Goal: Find specific page/section: Find specific page/section

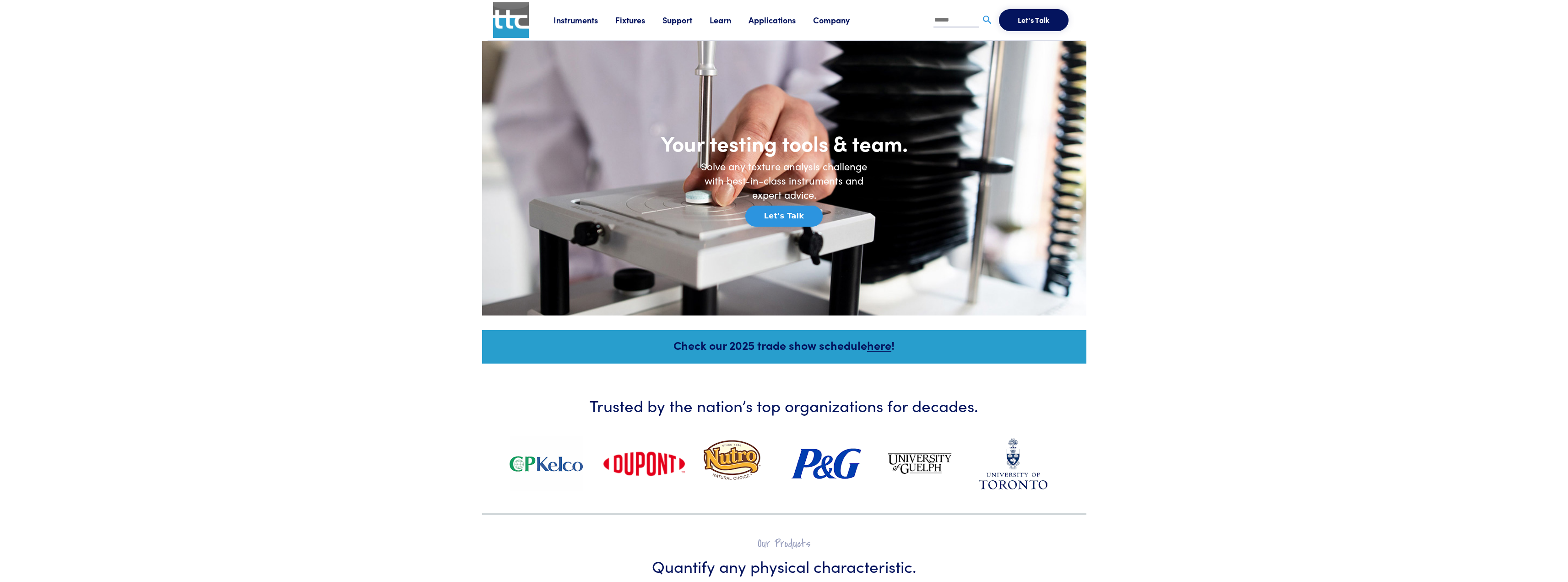
click at [630, 20] on link "Fixtures" at bounding box center [638, 20] width 47 height 12
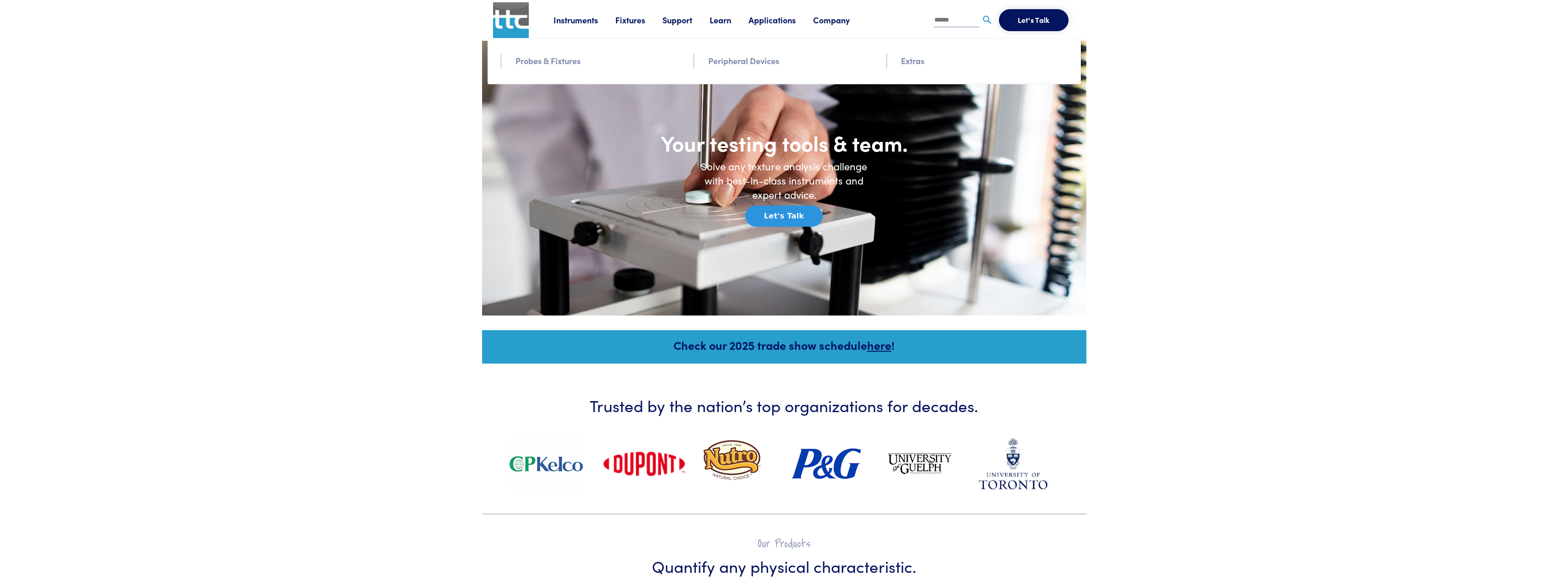
click at [561, 60] on link "Probes & Fixtures" at bounding box center [547, 60] width 65 height 13
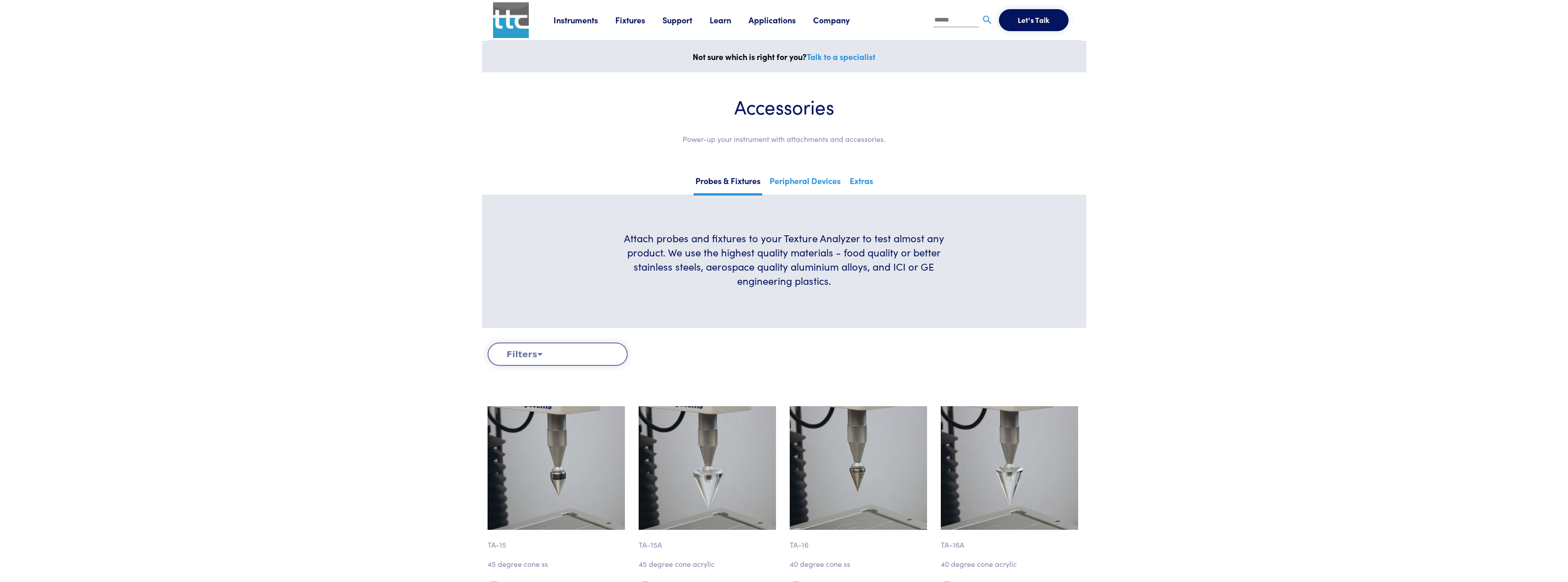
drag, startPoint x: 306, startPoint y: 442, endPoint x: 296, endPoint y: 184, distance: 258.2
click at [798, 180] on link "Peripheral Devices" at bounding box center [805, 184] width 75 height 23
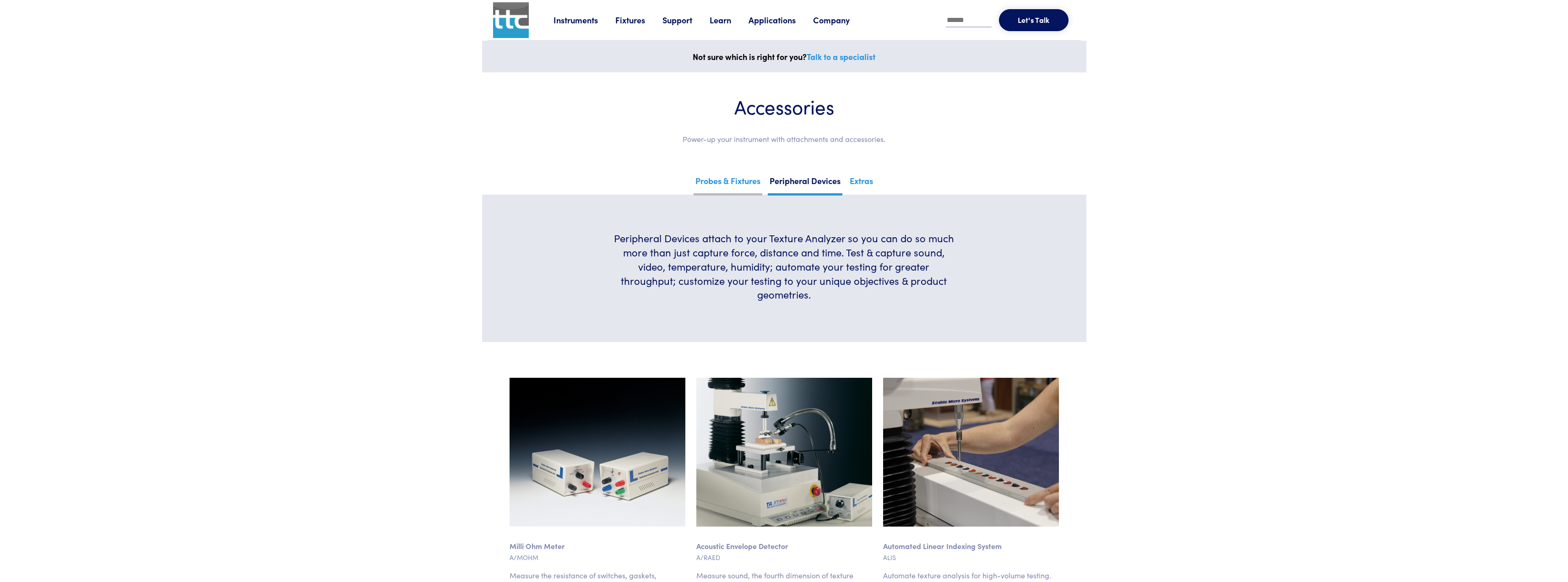
click at [744, 180] on link "Probes & Fixtures" at bounding box center [728, 184] width 68 height 23
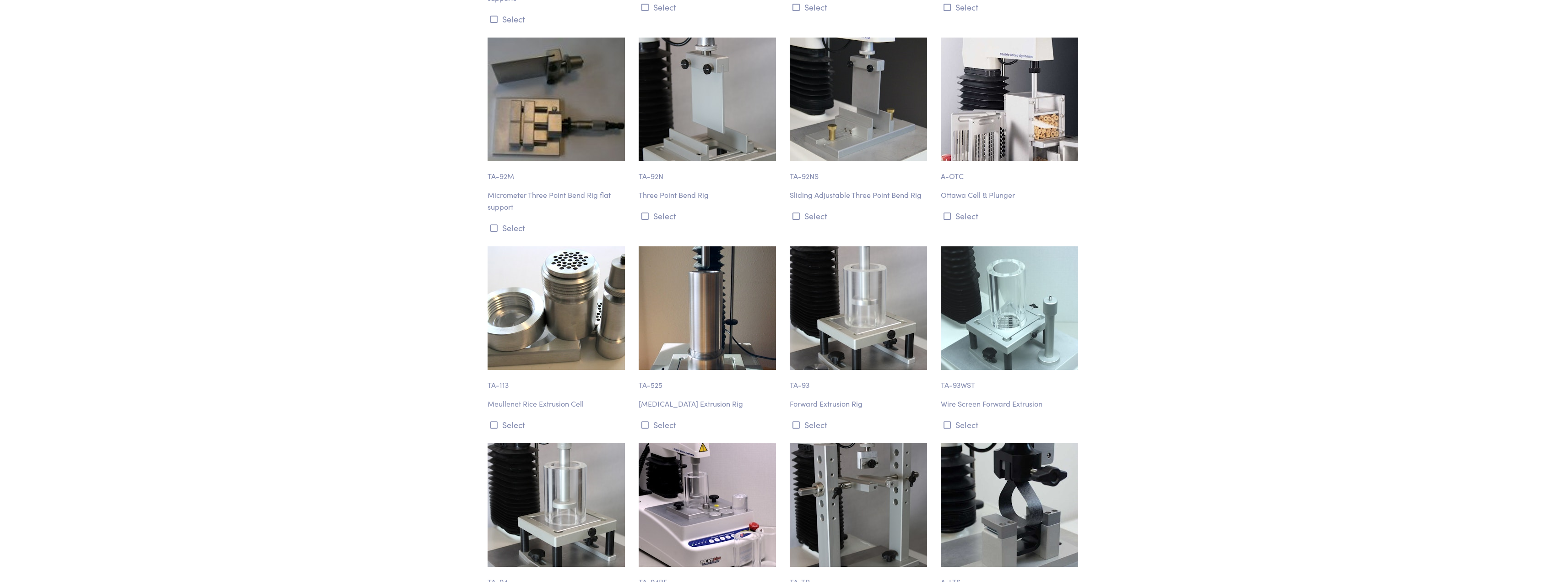
scroll to position [5406, 0]
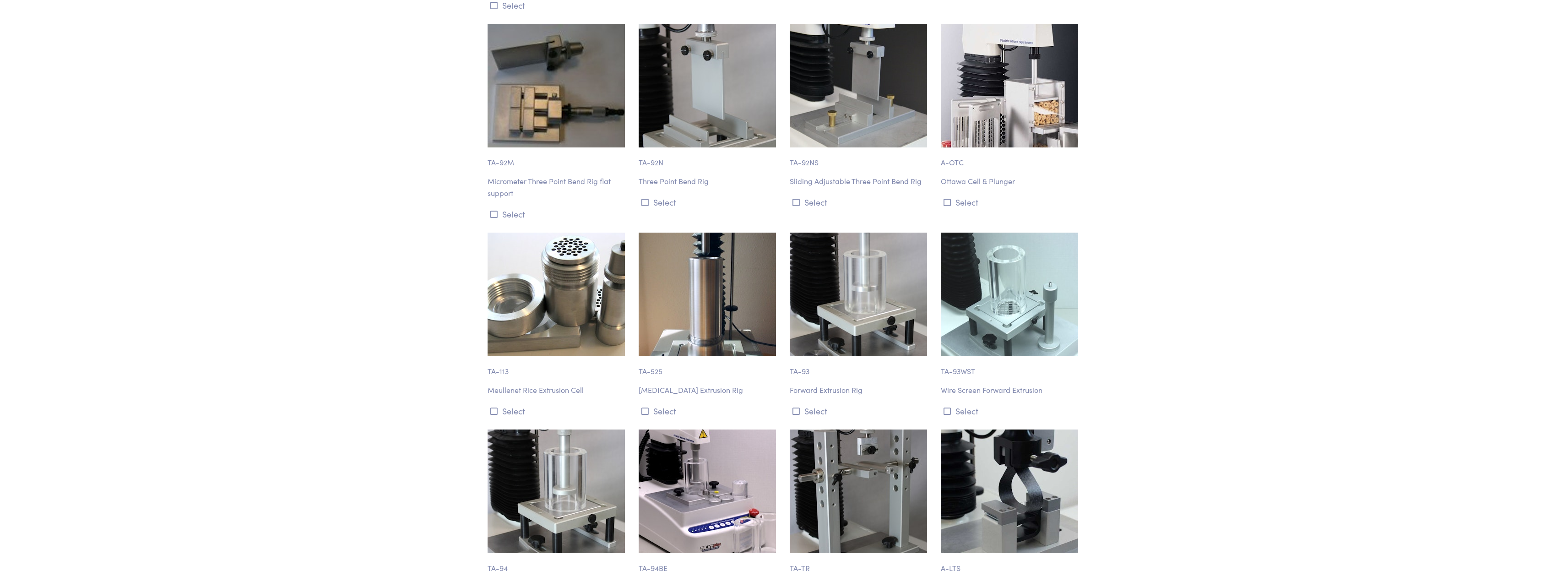
click at [820, 357] on p "TA-93" at bounding box center [859, 367] width 140 height 21
click at [804, 357] on p "TA-93" at bounding box center [859, 367] width 140 height 21
click at [857, 259] on img at bounding box center [858, 294] width 138 height 124
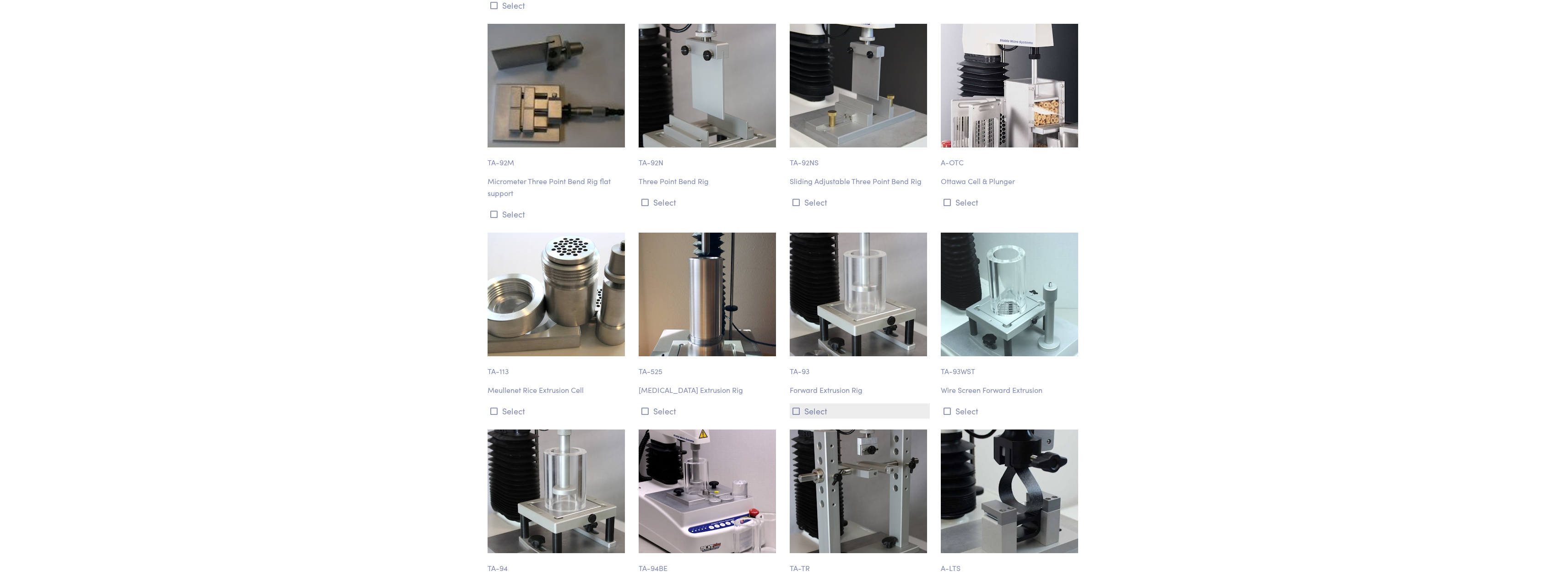
drag, startPoint x: 857, startPoint y: 259, endPoint x: 815, endPoint y: 346, distance: 96.6
click at [856, 260] on img at bounding box center [858, 294] width 138 height 124
click at [800, 403] on button "Select" at bounding box center [859, 411] width 140 height 15
click at [820, 357] on p "TA-93" at bounding box center [859, 367] width 140 height 21
click at [807, 403] on button "Select" at bounding box center [859, 411] width 140 height 15
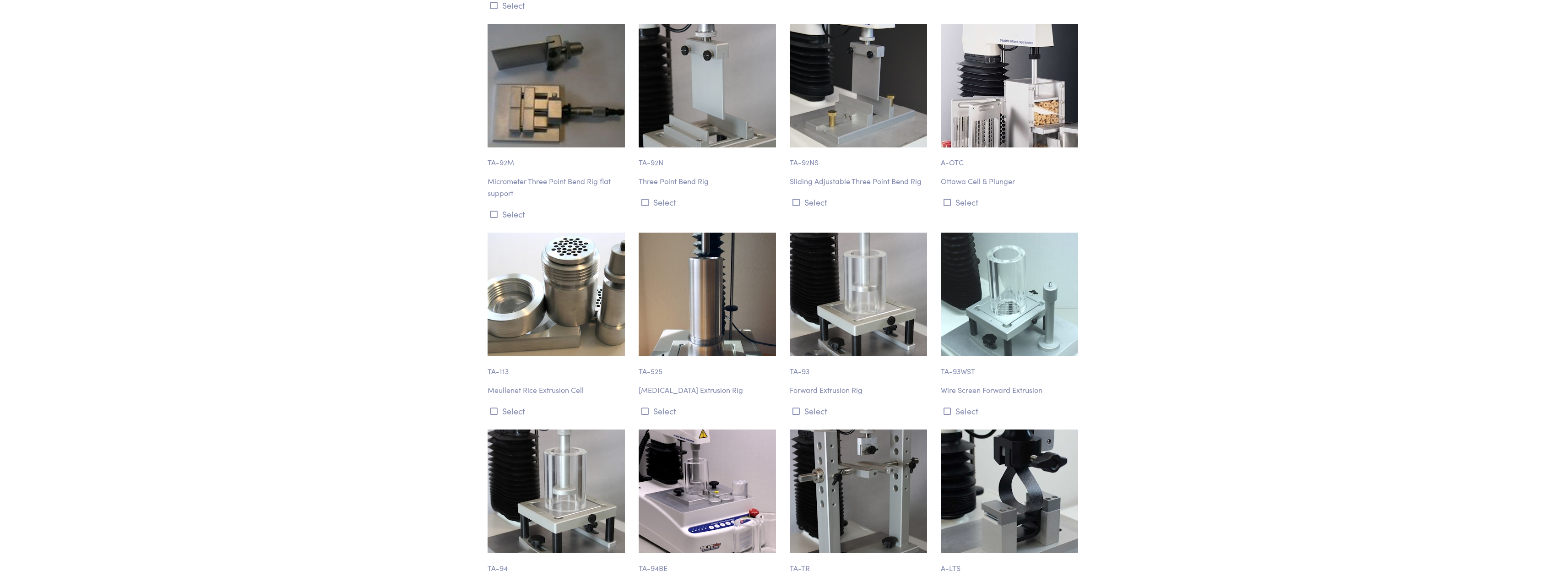
click at [815, 384] on p "Forward Extrusion Rig" at bounding box center [859, 390] width 140 height 12
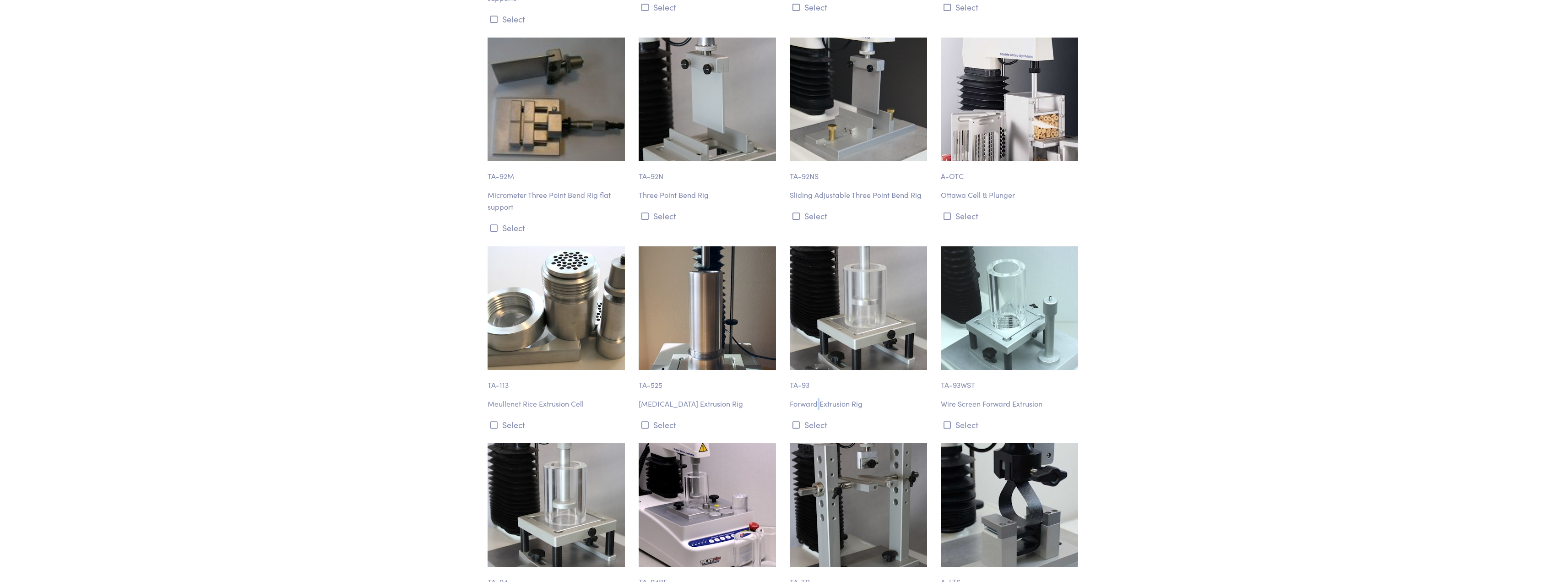
scroll to position [5376, 0]
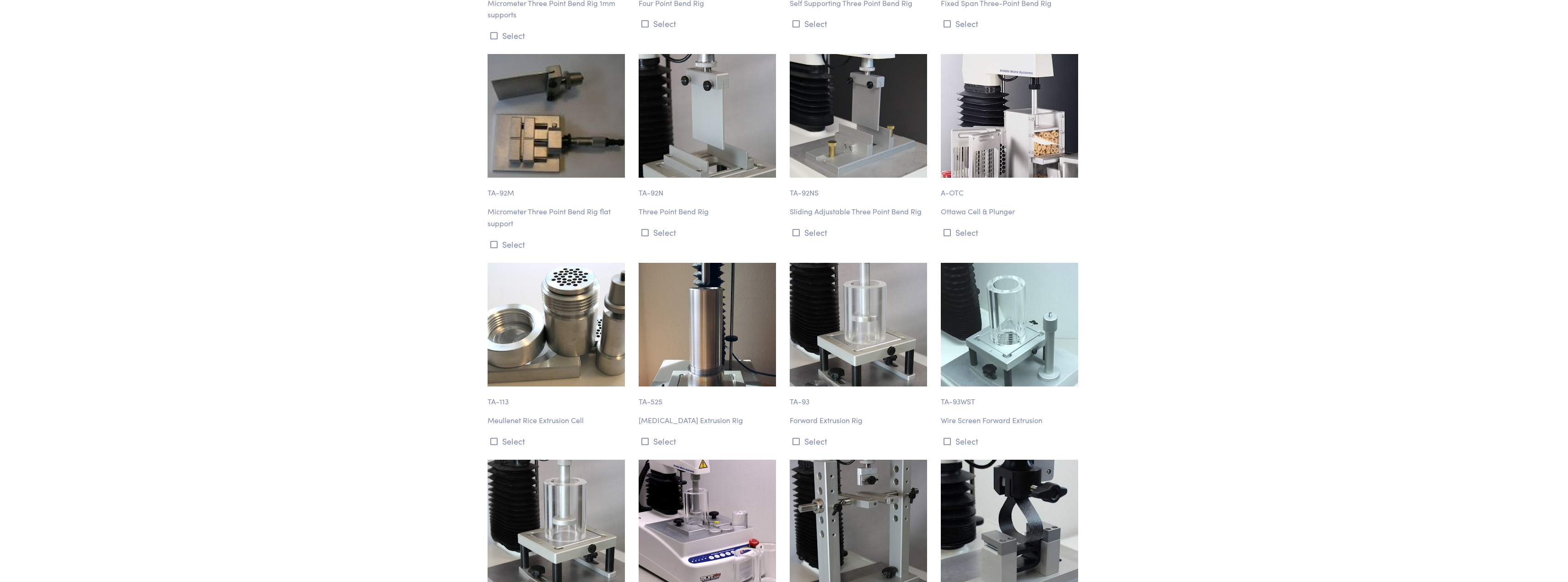
click at [1236, 253] on body "Instruments Texture Analyzers Measure any physical product characteristic. TA.X…" at bounding box center [784, 278] width 1568 height 11308
